Goal: Find specific page/section: Find specific page/section

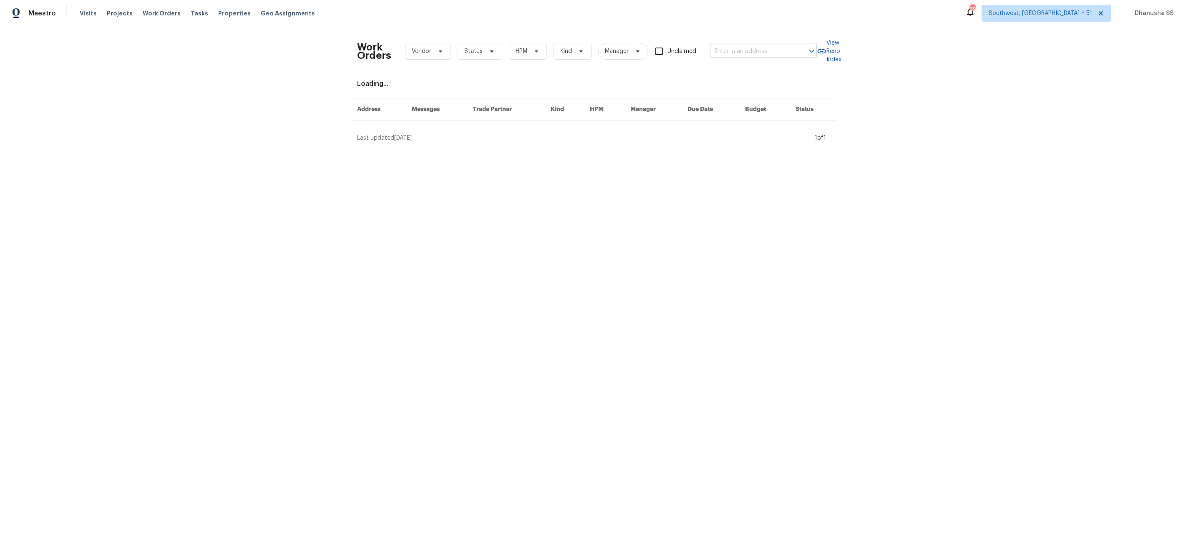
click at [744, 50] on input "text" at bounding box center [751, 51] width 83 height 13
paste input "[STREET_ADDRESS]"
type input "[STREET_ADDRESS]"
click at [743, 74] on li "[STREET_ADDRESS]" at bounding box center [764, 70] width 107 height 14
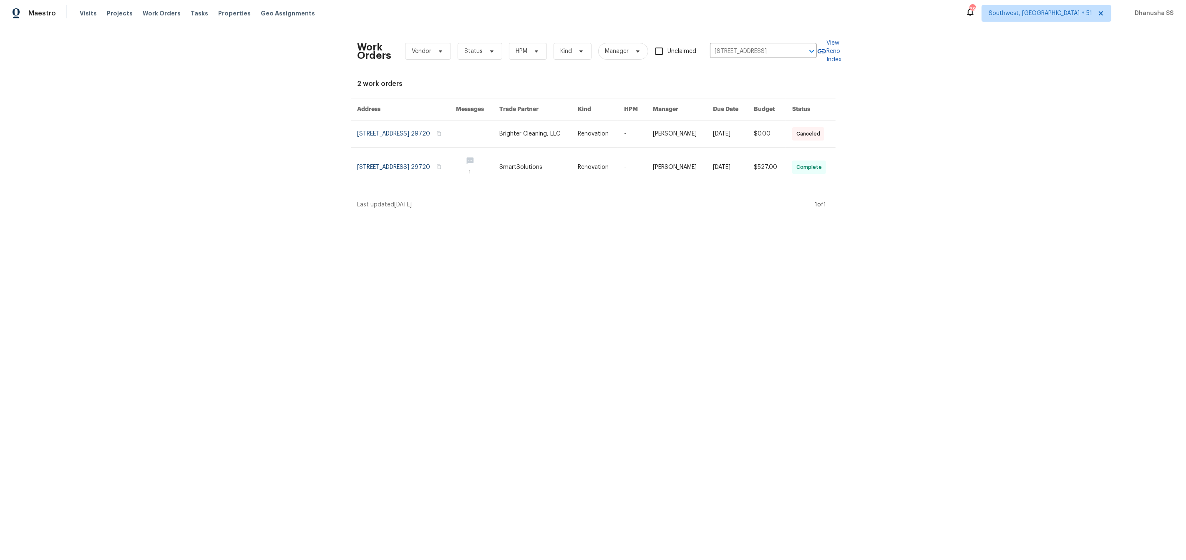
click at [562, 139] on link at bounding box center [539, 134] width 78 height 27
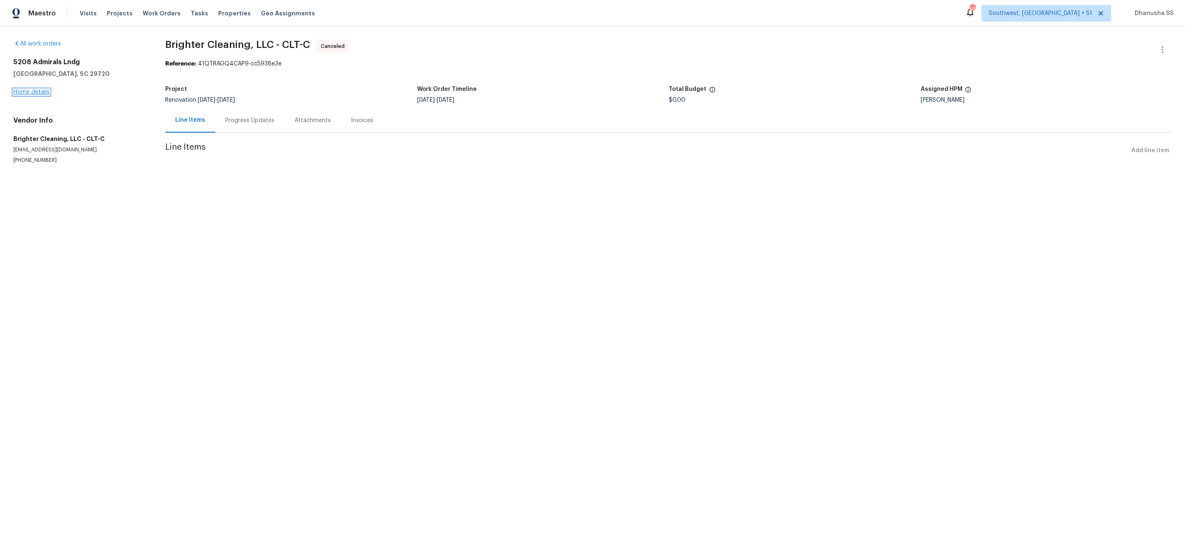
click at [32, 92] on link "Home details" at bounding box center [31, 92] width 36 height 6
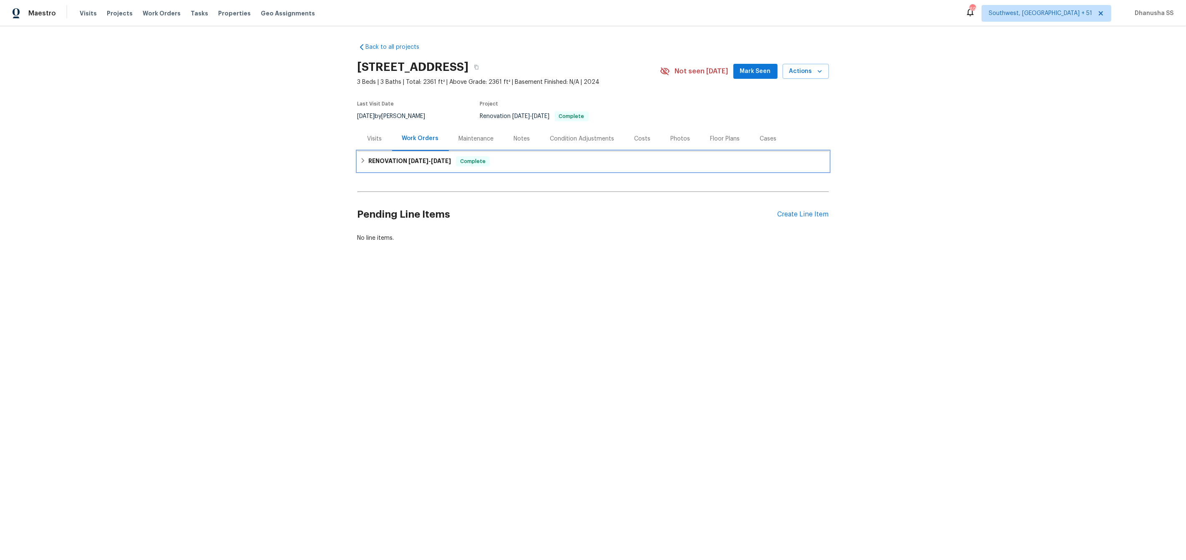
click at [515, 159] on div "RENOVATION [DATE] - [DATE] Complete" at bounding box center [593, 161] width 467 height 10
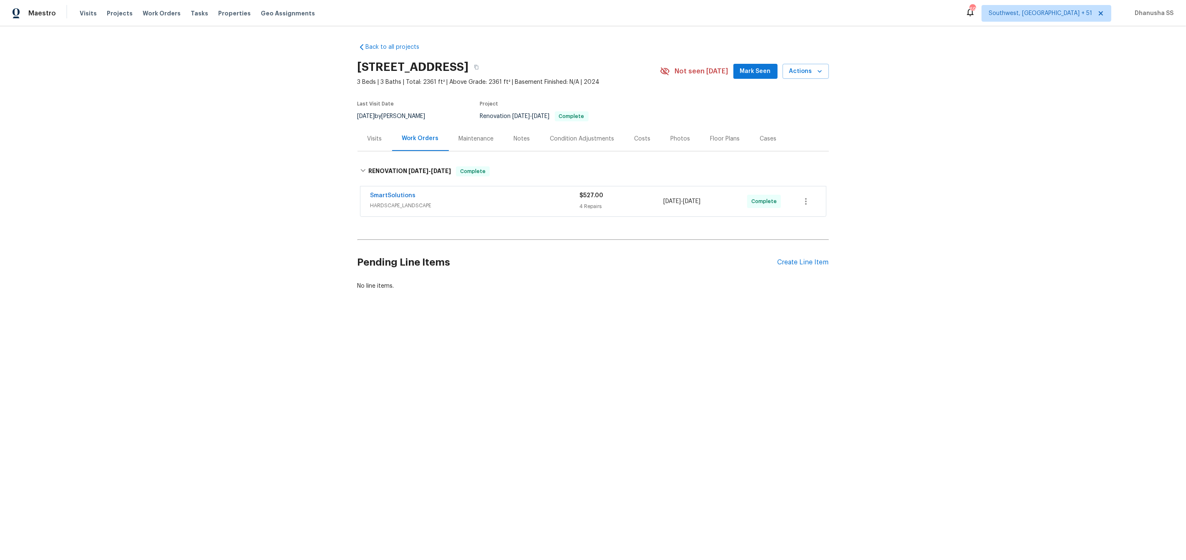
click at [537, 209] on span "HARDSCAPE_LANDSCAPE" at bounding box center [475, 206] width 209 height 8
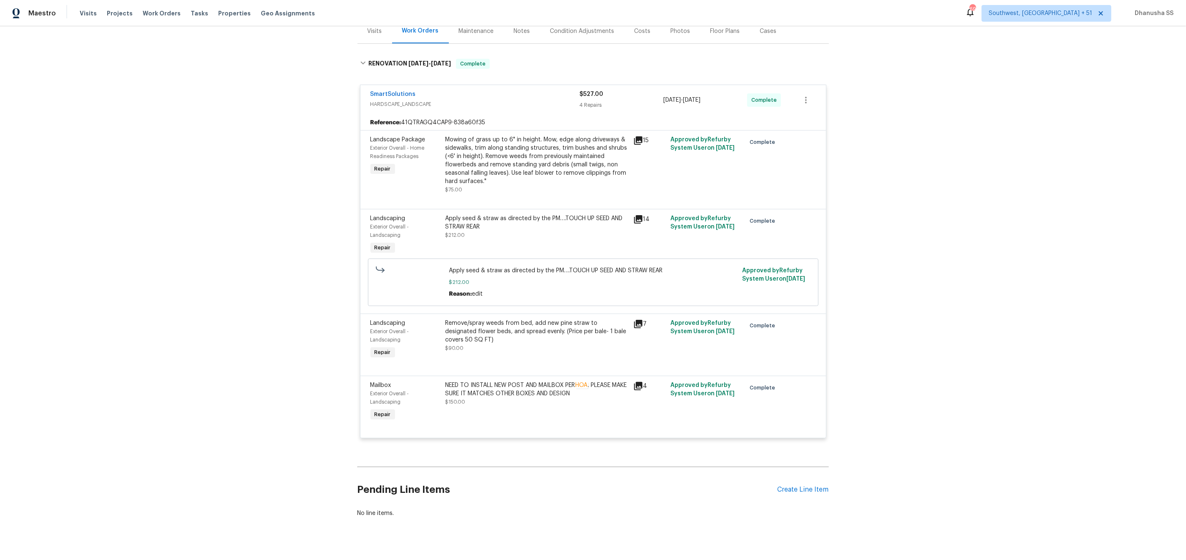
scroll to position [110, 0]
click at [148, 17] on span "Work Orders" at bounding box center [162, 13] width 38 height 8
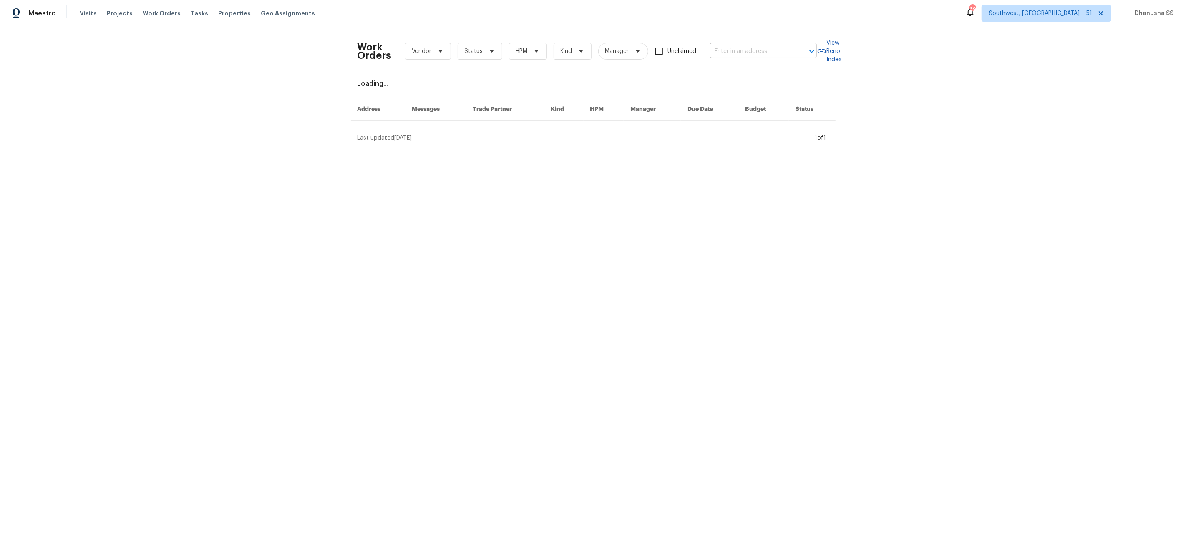
click at [734, 50] on input "text" at bounding box center [751, 51] width 83 height 13
paste input "[STREET_ADDRESS]"
type input "[STREET_ADDRESS]"
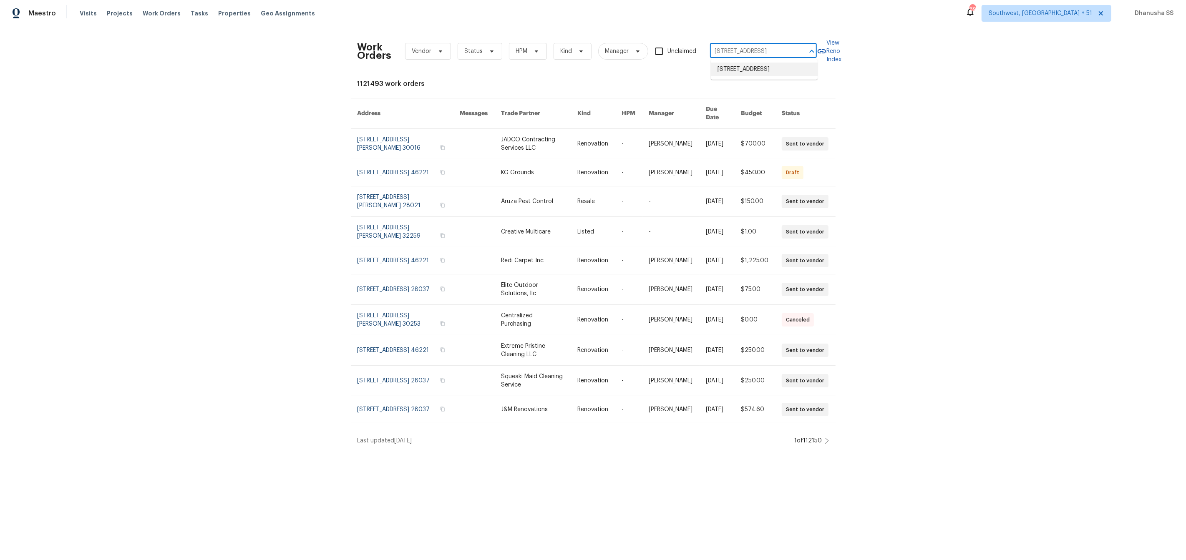
click at [721, 73] on li "[STREET_ADDRESS]" at bounding box center [764, 70] width 107 height 14
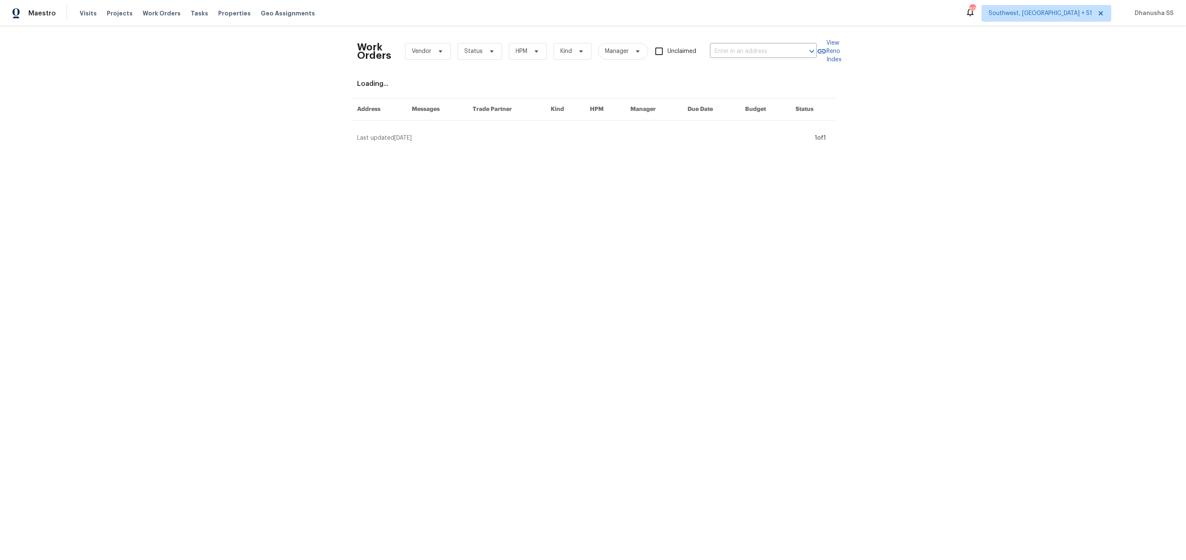
type input "[STREET_ADDRESS]"
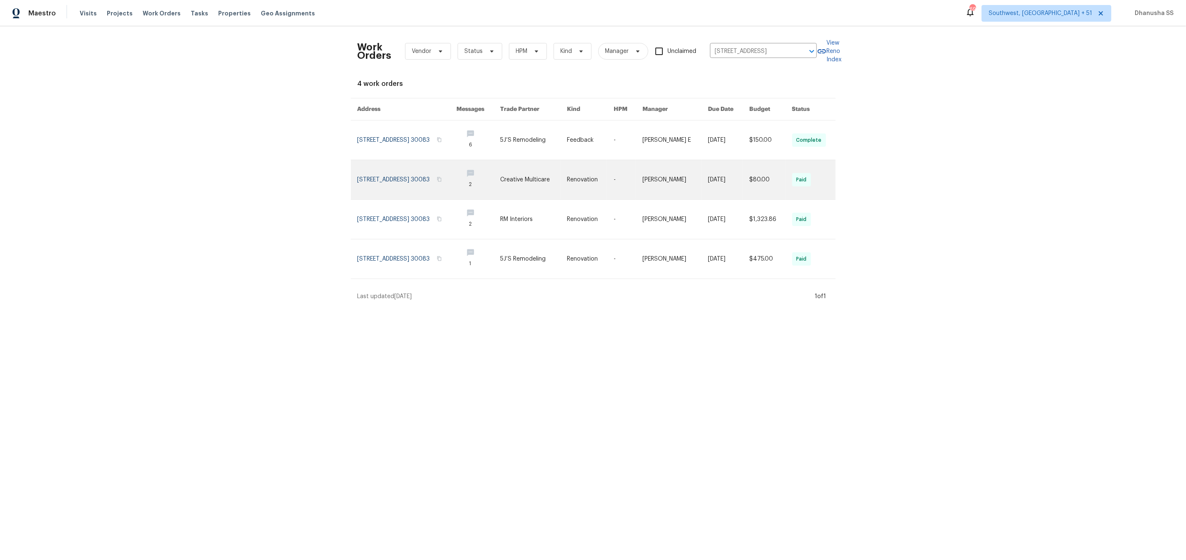
click at [536, 181] on link at bounding box center [533, 179] width 67 height 39
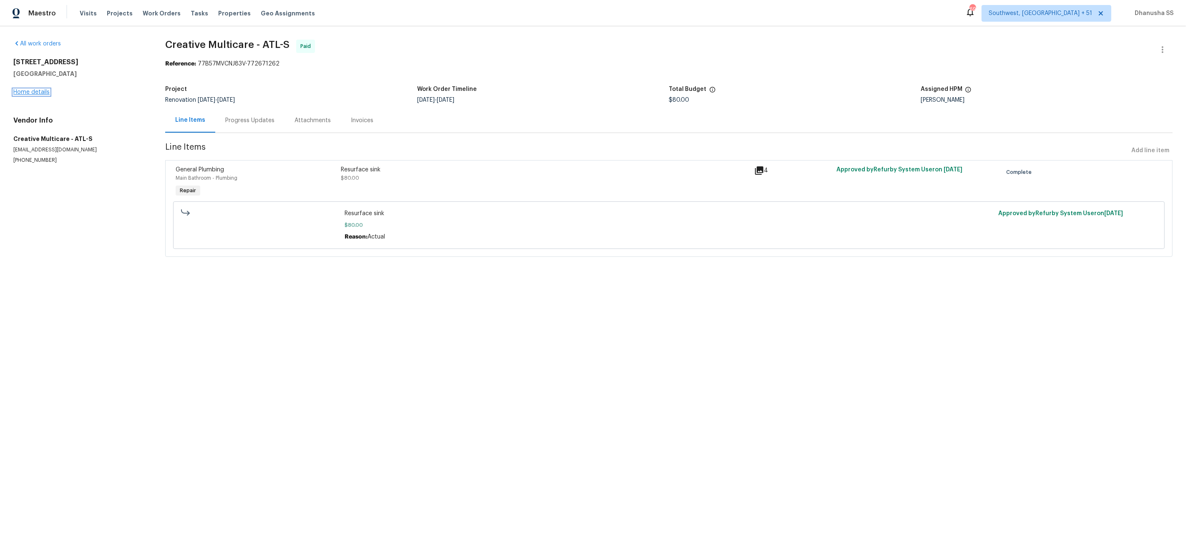
click at [39, 91] on link "Home details" at bounding box center [31, 92] width 36 height 6
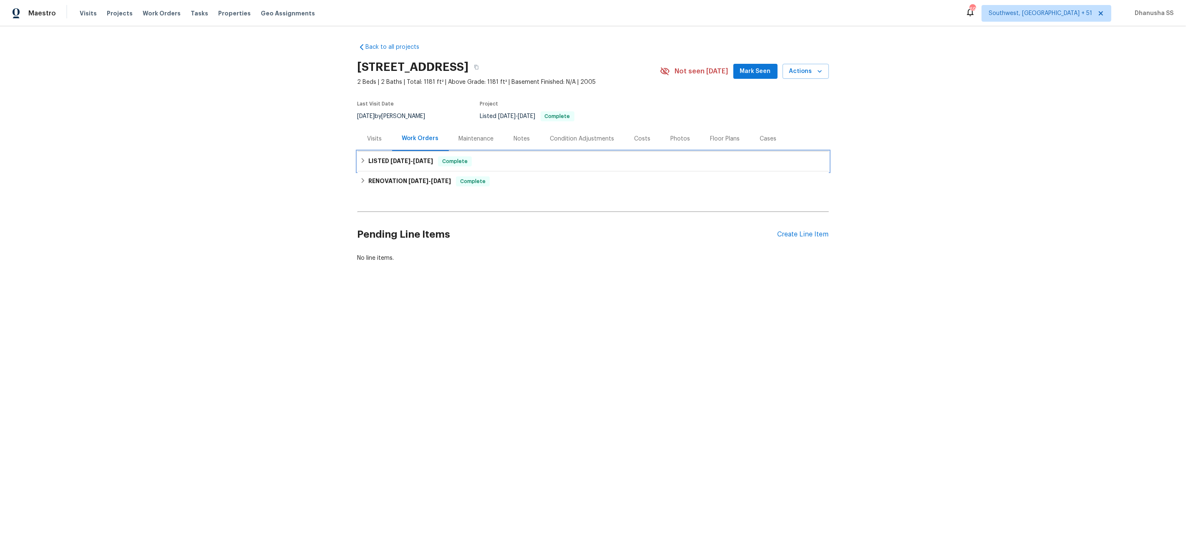
click at [531, 167] on div "LISTED [DATE] - [DATE] Complete" at bounding box center [594, 161] width 472 height 20
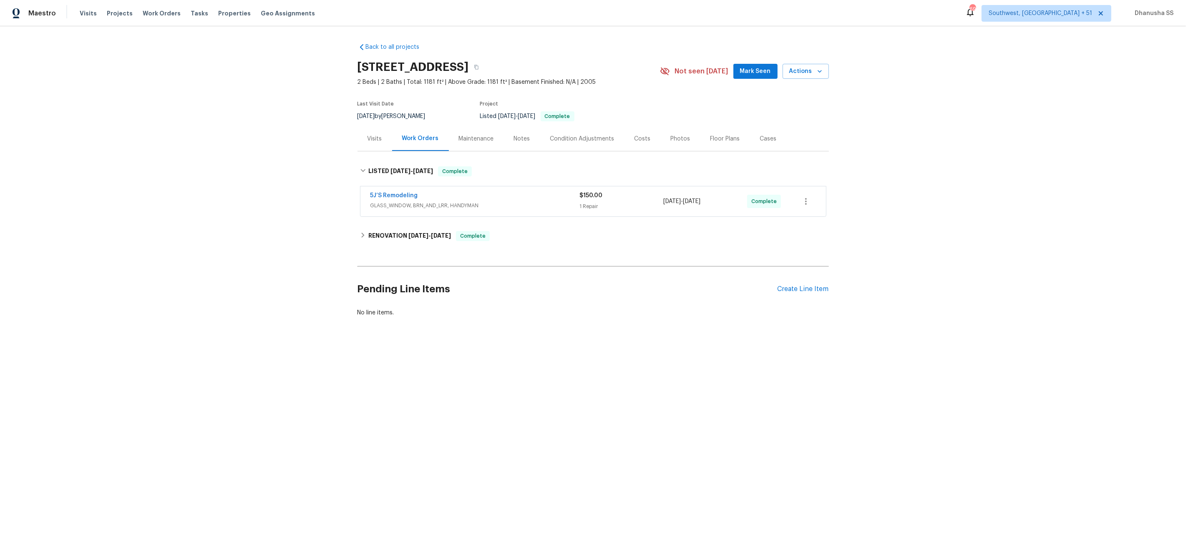
click at [506, 248] on div "Back to all projects [STREET_ADDRESS] 2 Beds | 2 Baths | Total: 1181 ft² | Abov…" at bounding box center [594, 179] width 472 height 287
click at [506, 237] on div "RENOVATION [DATE] - [DATE] Complete" at bounding box center [593, 236] width 467 height 10
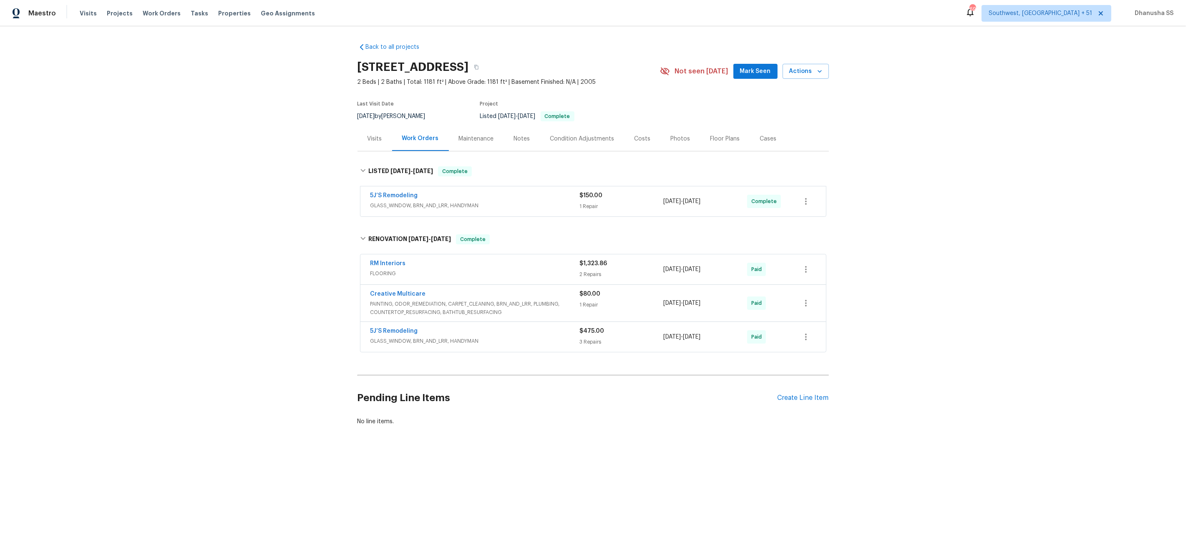
click at [527, 268] on div "RM Interiors" at bounding box center [475, 265] width 209 height 10
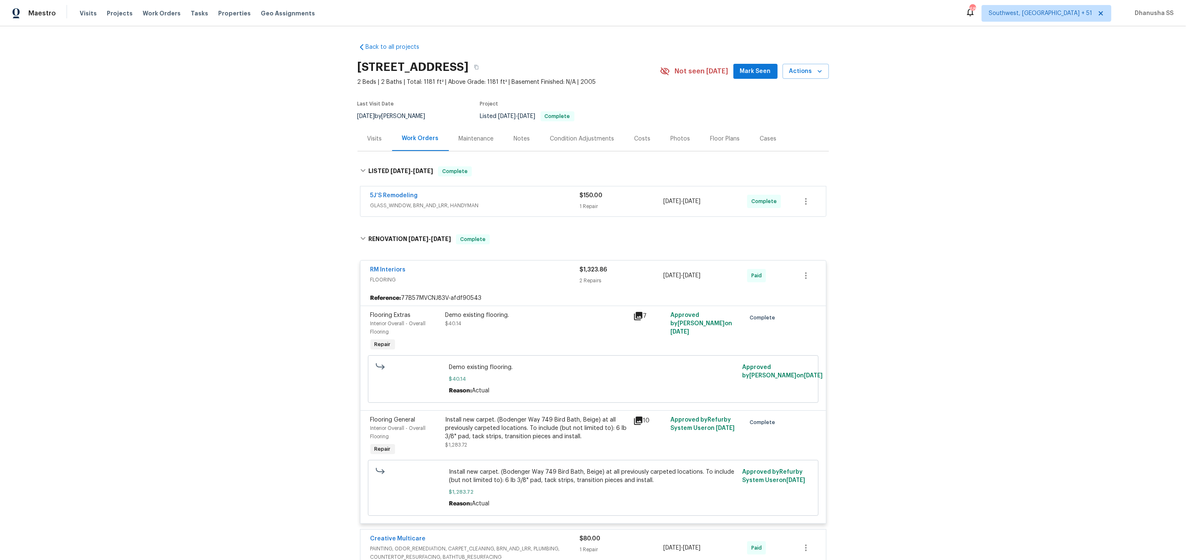
click at [522, 207] on span "GLASS_WINDOW, BRN_AND_LRR, HANDYMAN" at bounding box center [475, 206] width 209 height 8
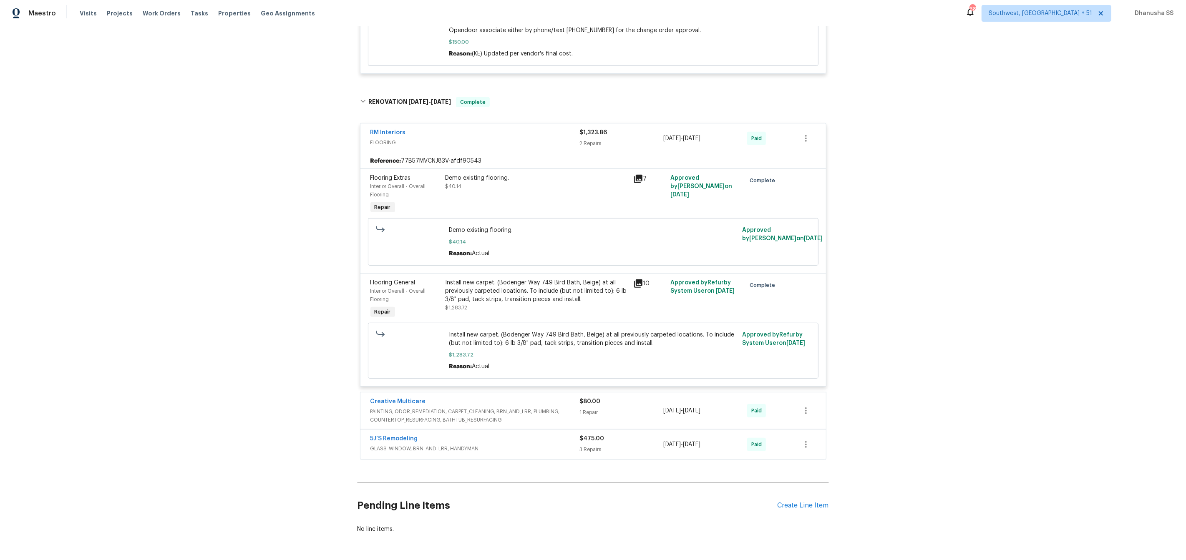
scroll to position [386, 0]
click at [161, 11] on span "Work Orders" at bounding box center [162, 13] width 38 height 8
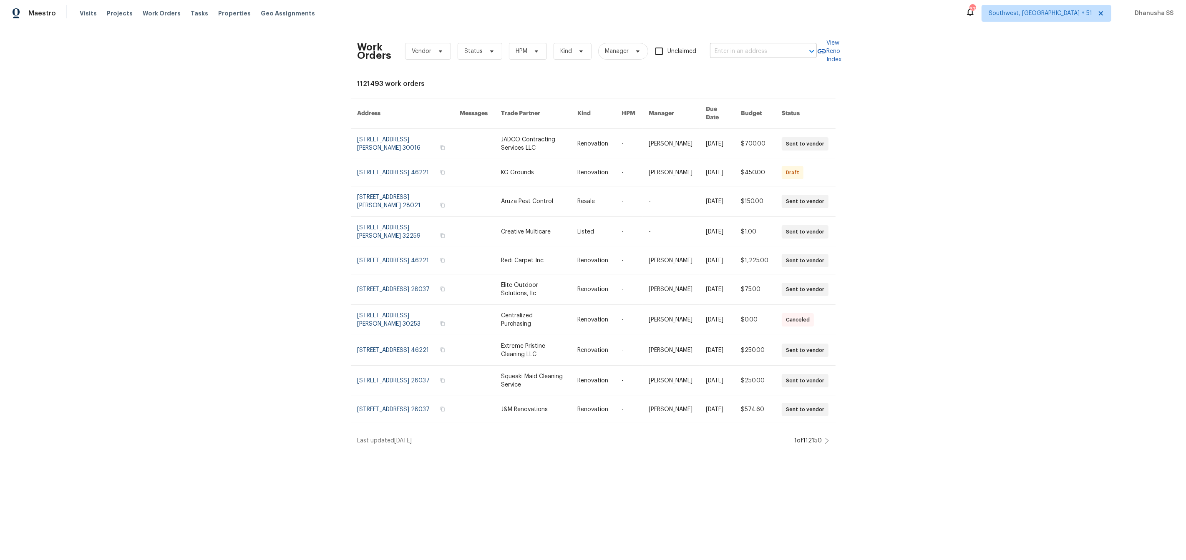
click at [754, 53] on input "text" at bounding box center [751, 51] width 83 height 13
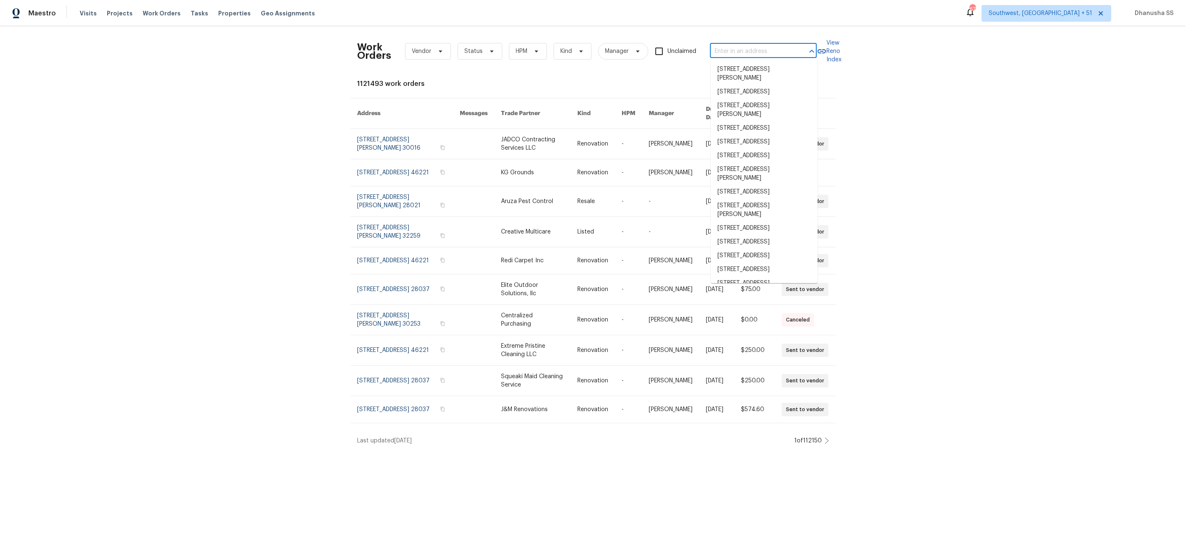
paste input "[STREET_ADDRESS]"
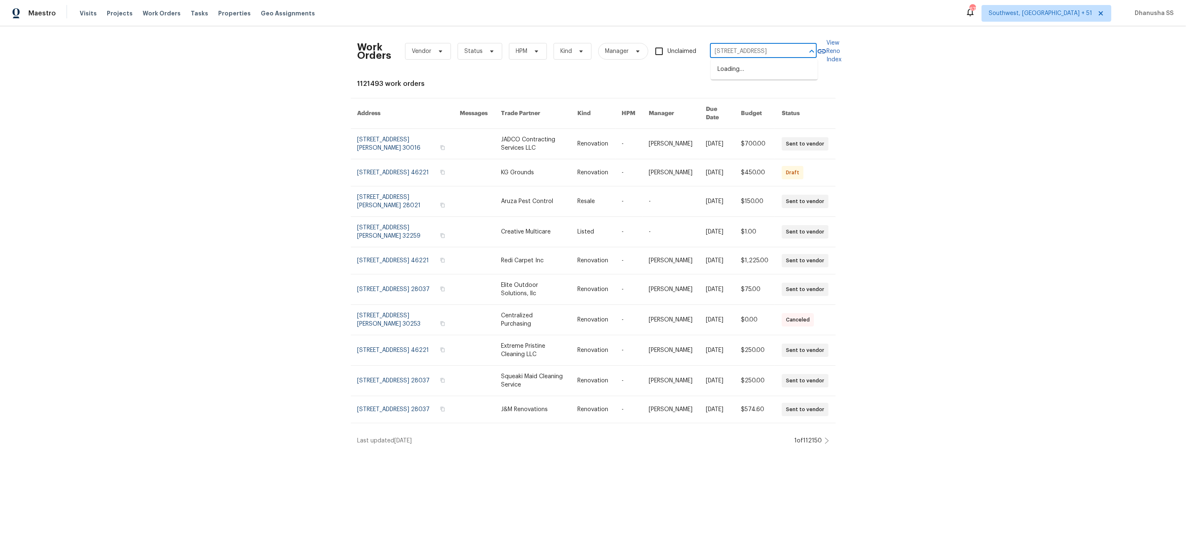
scroll to position [0, 34]
type input "[STREET_ADDRESS]"
click at [765, 76] on li "[STREET_ADDRESS]" at bounding box center [764, 70] width 107 height 14
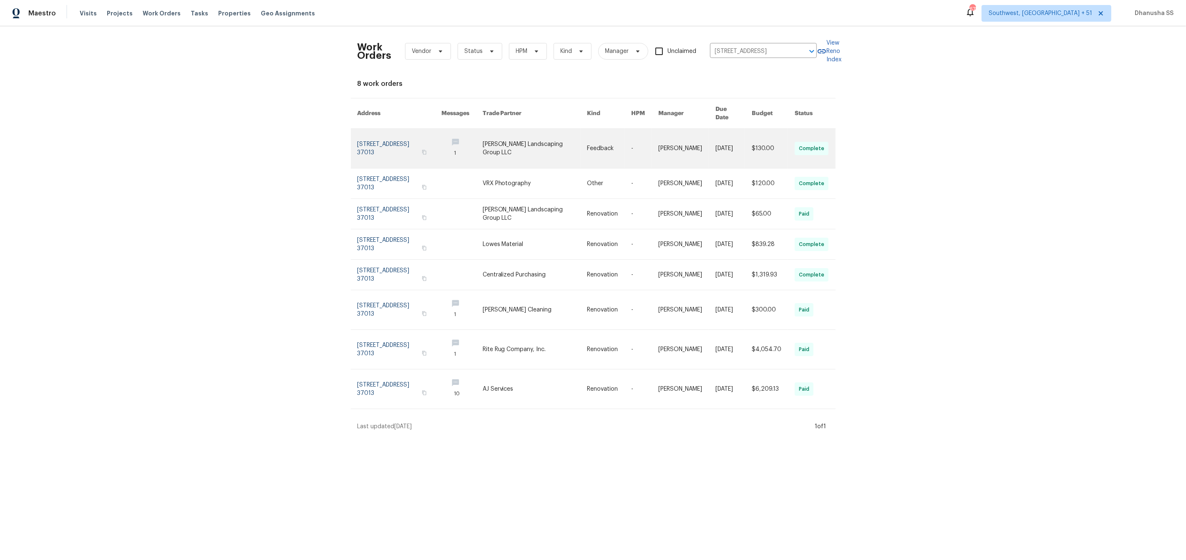
click at [587, 134] on td "Feedback" at bounding box center [602, 149] width 44 height 40
click at [563, 149] on link at bounding box center [535, 148] width 105 height 39
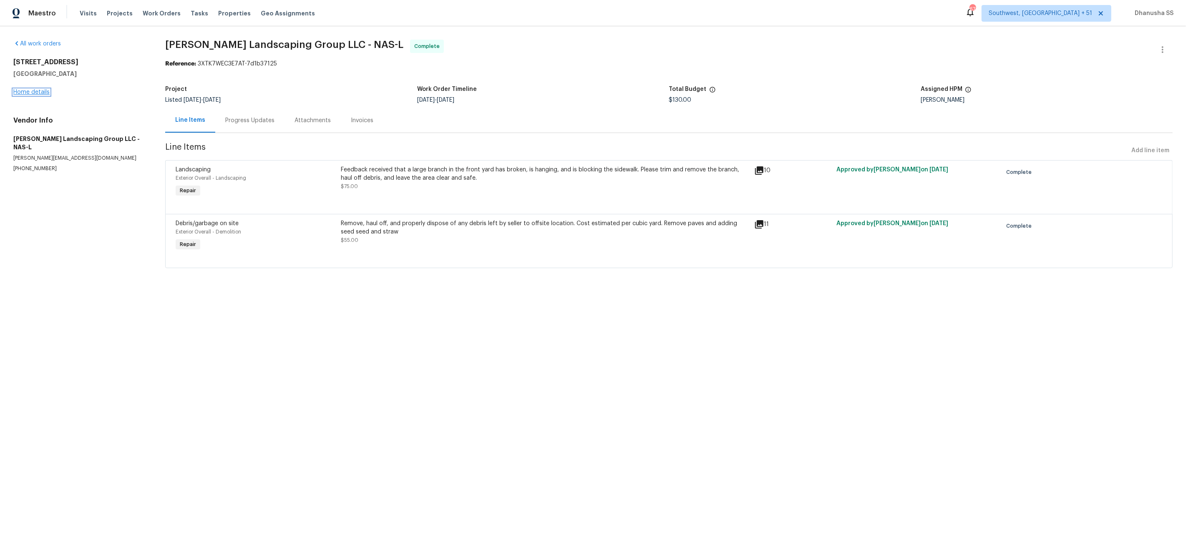
click at [19, 92] on link "Home details" at bounding box center [31, 92] width 36 height 6
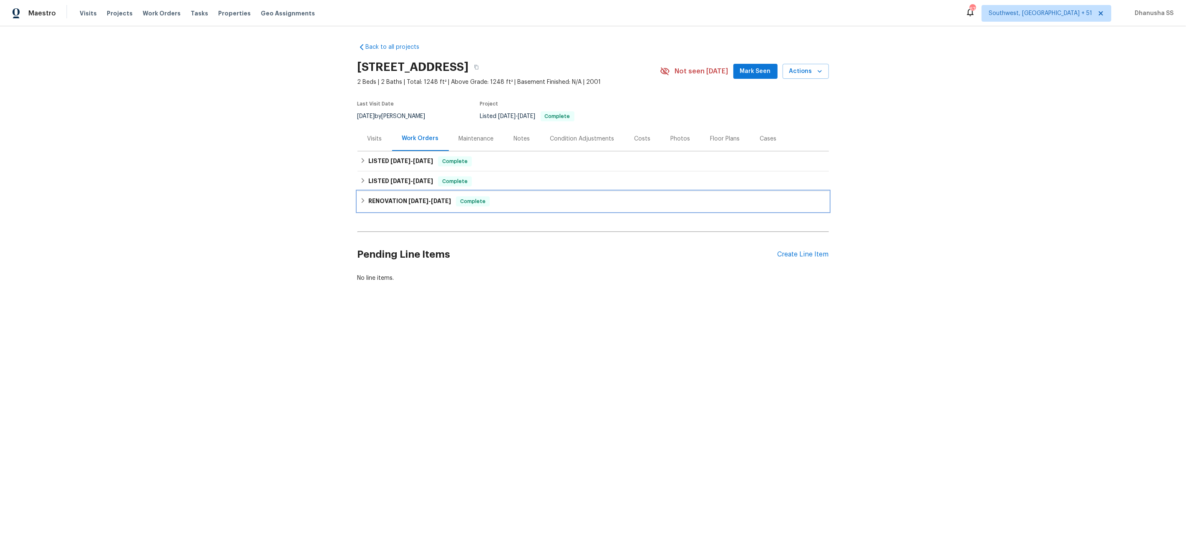
click at [512, 211] on div "RENOVATION [DATE] - [DATE] Complete" at bounding box center [594, 202] width 472 height 20
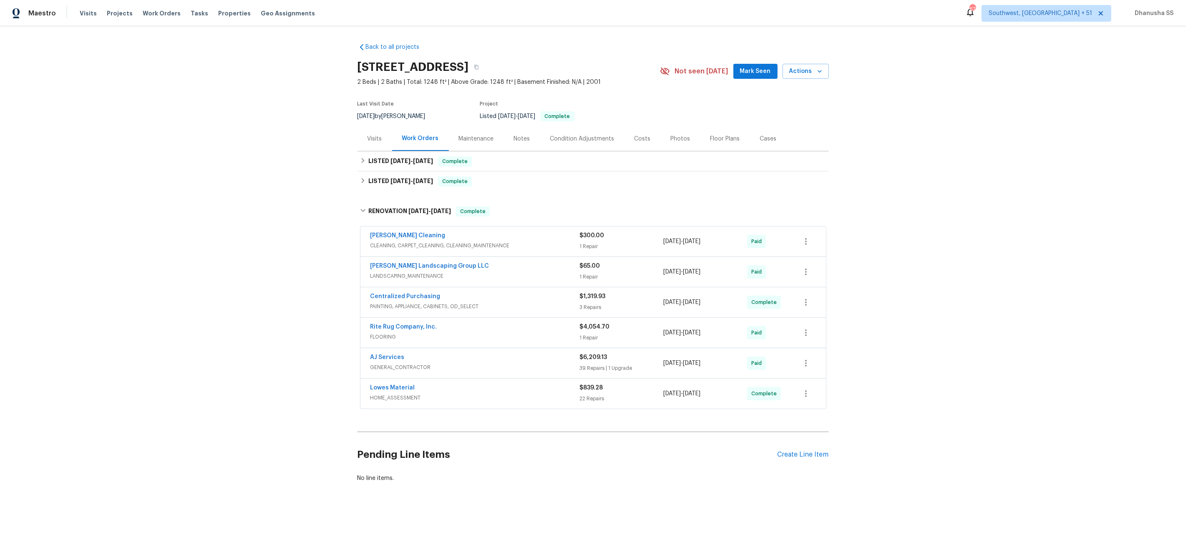
click at [518, 243] on span "CLEANING, CARPET_CLEANING, CLEANING_MAINTENANCE" at bounding box center [475, 246] width 209 height 8
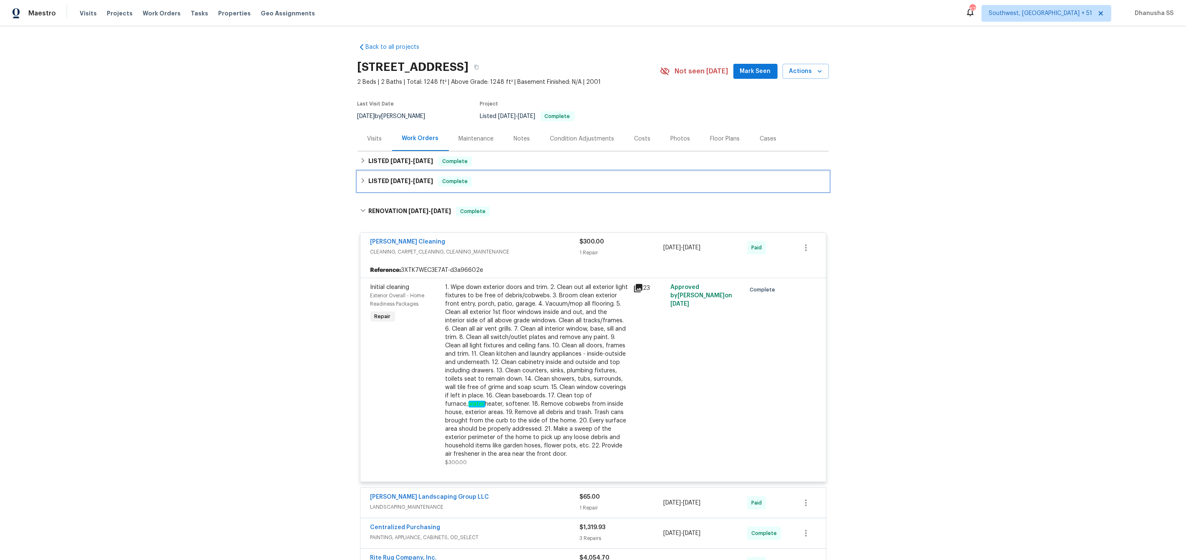
click at [512, 181] on div "LISTED [DATE] - [DATE] Complete" at bounding box center [593, 182] width 467 height 10
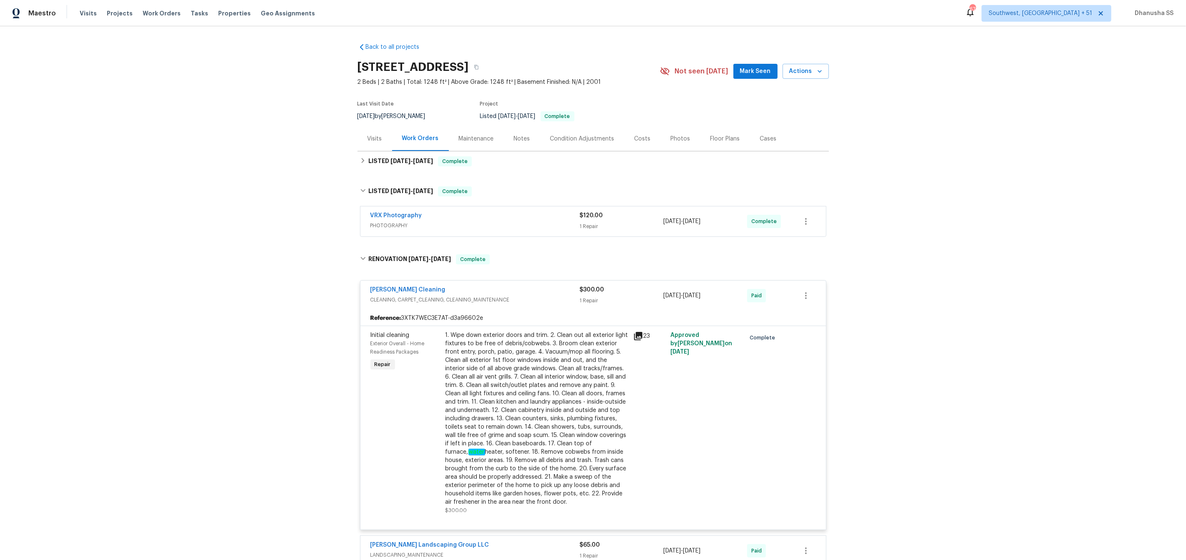
click at [543, 222] on span "PHOTOGRAPHY" at bounding box center [475, 226] width 209 height 8
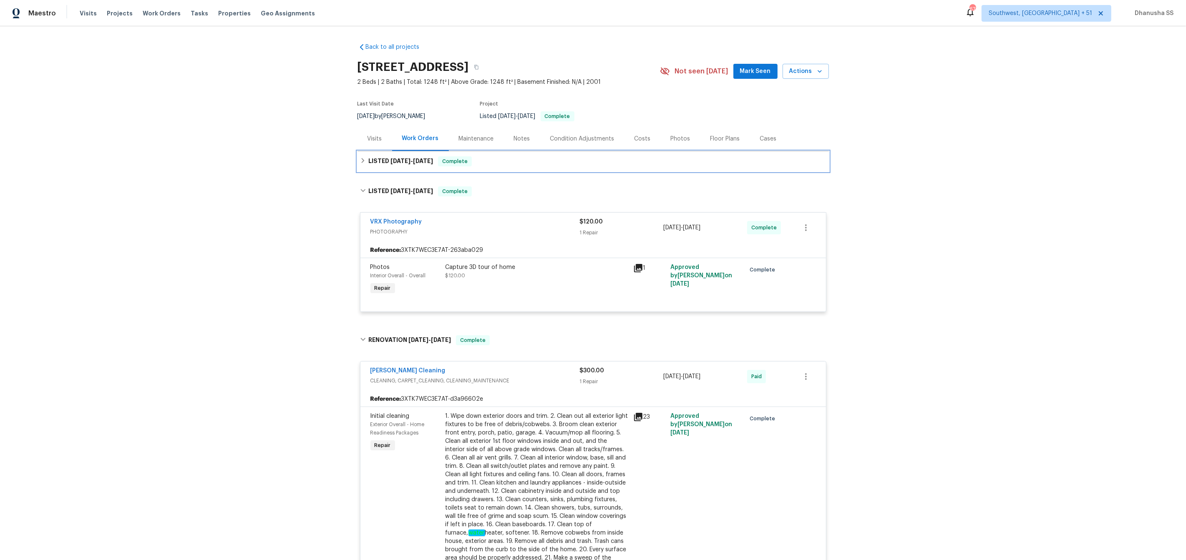
click at [502, 161] on div "LISTED [DATE] - [DATE] Complete" at bounding box center [593, 161] width 467 height 10
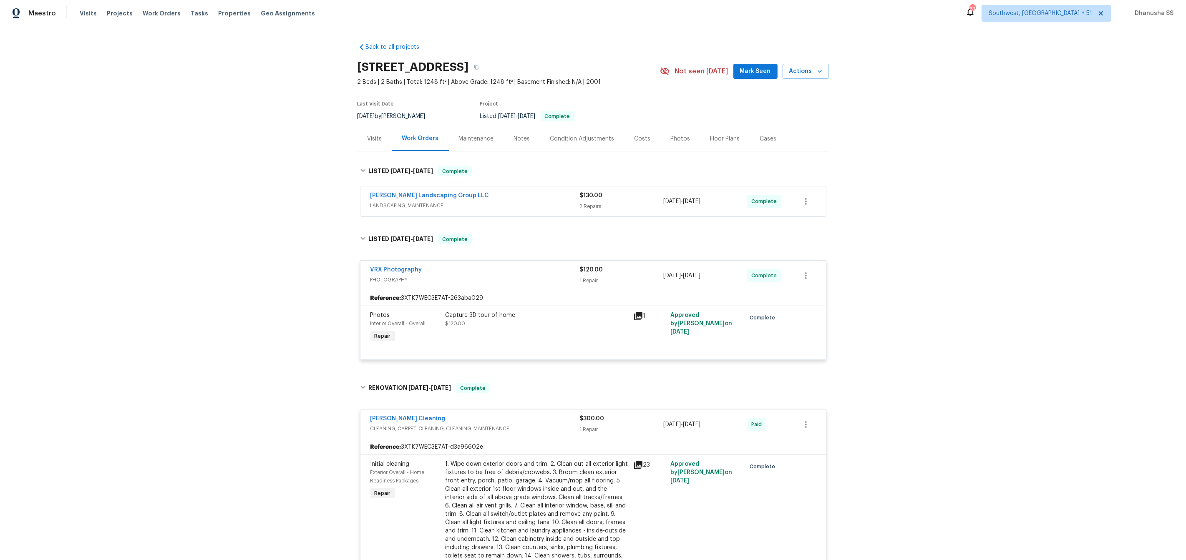
click at [556, 206] on span "LANDSCAPING_MAINTENANCE" at bounding box center [475, 206] width 209 height 8
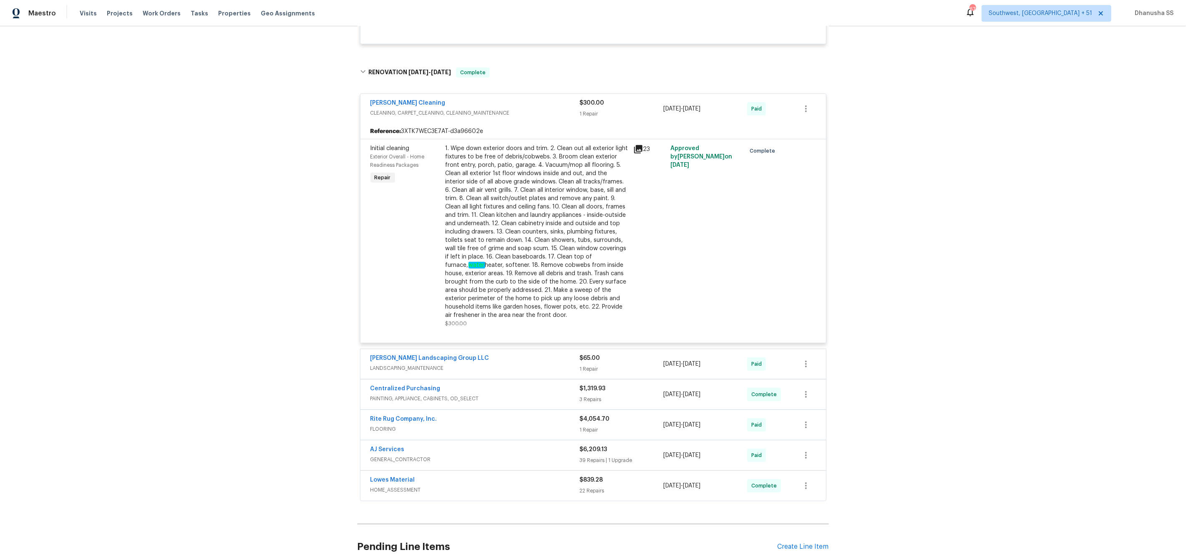
scroll to position [533, 0]
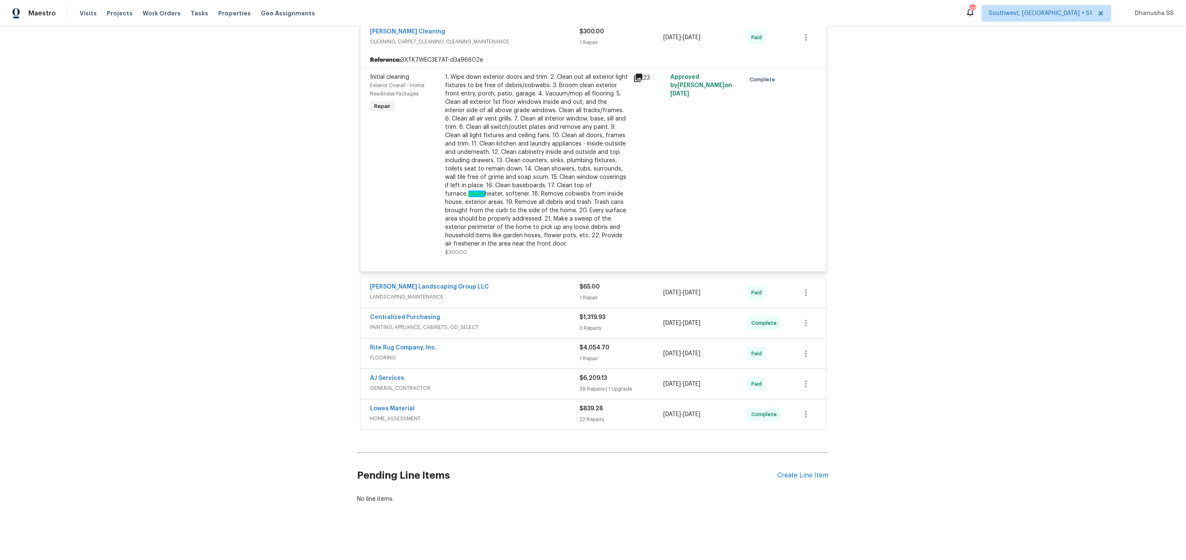
click at [549, 286] on div "[PERSON_NAME] Landscaping Group LLC" at bounding box center [475, 288] width 209 height 10
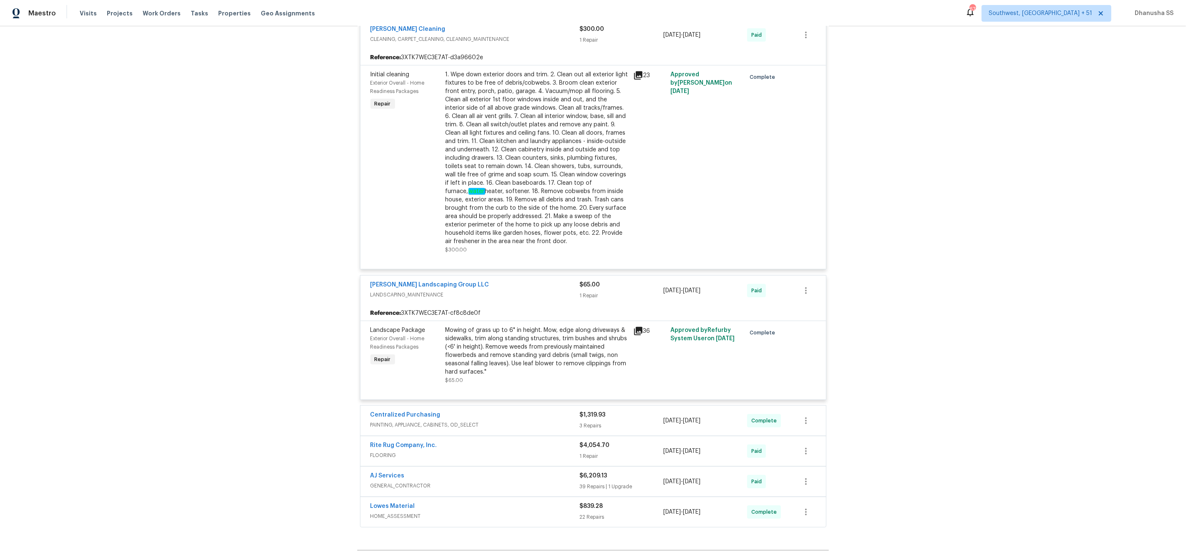
click at [556, 451] on div "Rite Rug Company, Inc." at bounding box center [475, 446] width 209 height 10
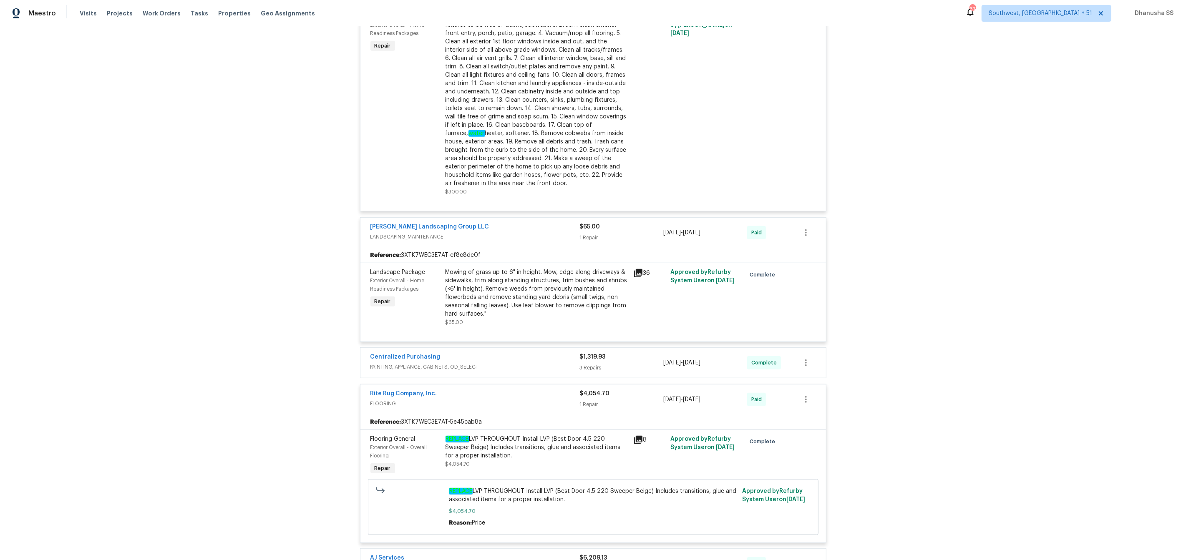
scroll to position [592, 0]
click at [530, 388] on div "Rite Rug Company, Inc. FLOORING $4,054.70 1 Repair [DATE] - [DATE] Paid" at bounding box center [594, 399] width 466 height 30
click at [526, 371] on span "PAINTING, APPLIANCE, CABINETS, OD_SELECT" at bounding box center [475, 366] width 209 height 8
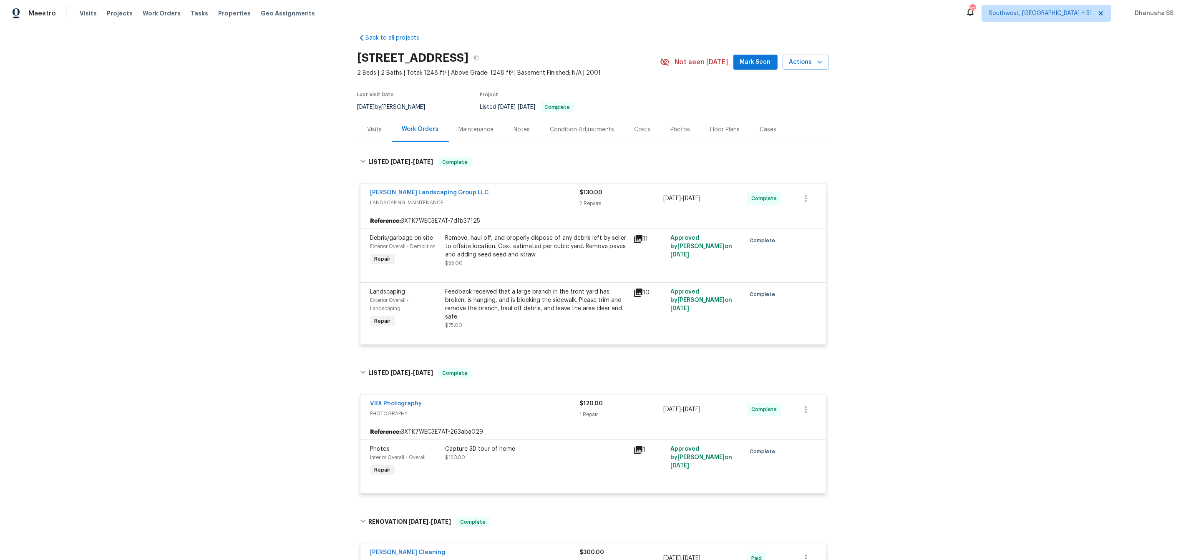
scroll to position [0, 0]
